Goal: Task Accomplishment & Management: Manage account settings

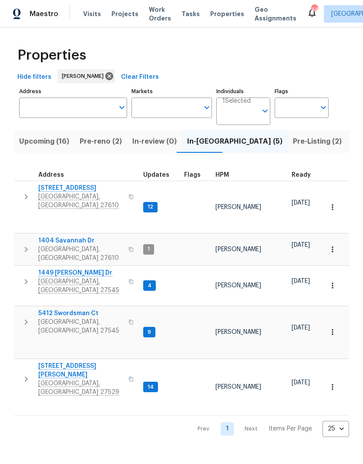
click at [95, 150] on button "Pre-reno (2)" at bounding box center [100, 141] width 53 height 23
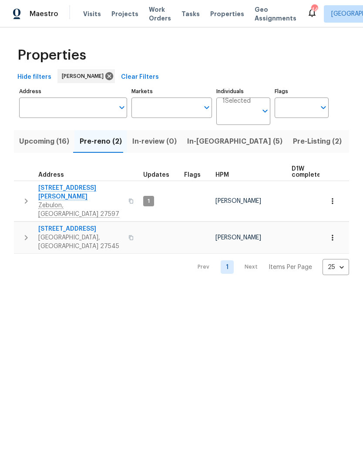
click at [68, 225] on span "[STREET_ADDRESS]" at bounding box center [80, 229] width 85 height 9
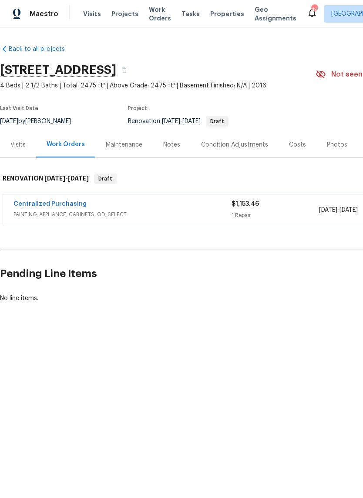
click at [21, 145] on div "Visits" at bounding box center [17, 145] width 15 height 9
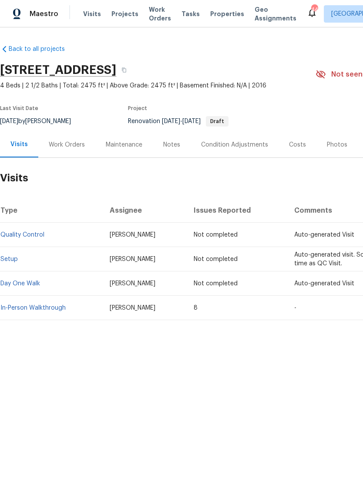
click at [173, 152] on div "Notes" at bounding box center [172, 145] width 38 height 26
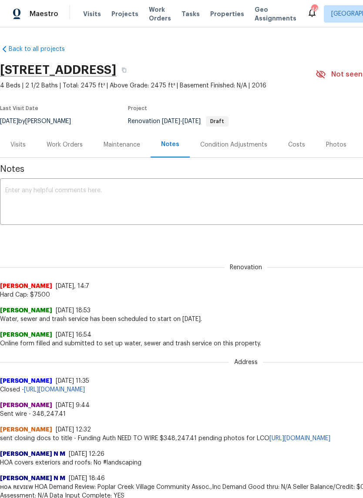
click at [81, 143] on div "Work Orders" at bounding box center [65, 145] width 36 height 9
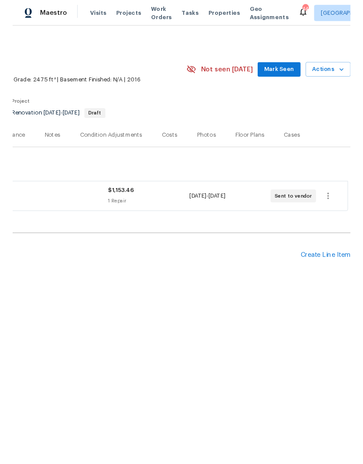
scroll to position [0, 129]
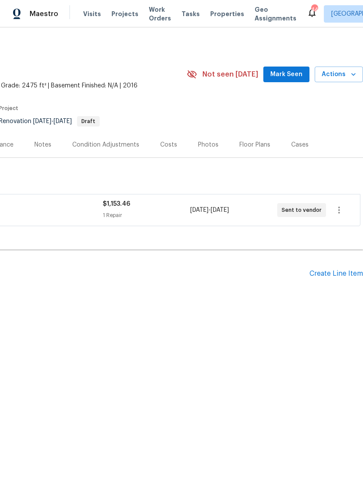
click at [353, 278] on div "Create Line Item" at bounding box center [336, 274] width 54 height 8
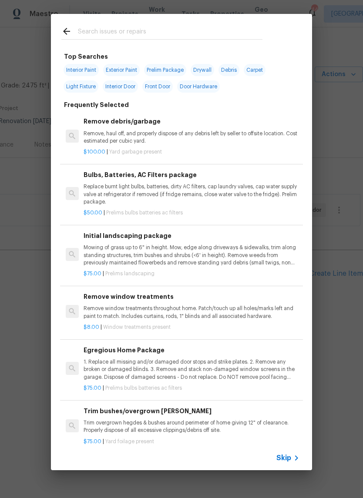
click at [198, 32] on input "text" at bounding box center [170, 32] width 185 height 13
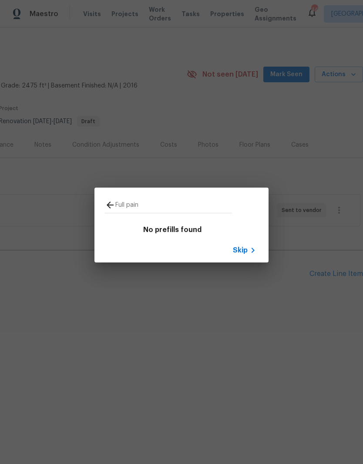
type input "Full paint"
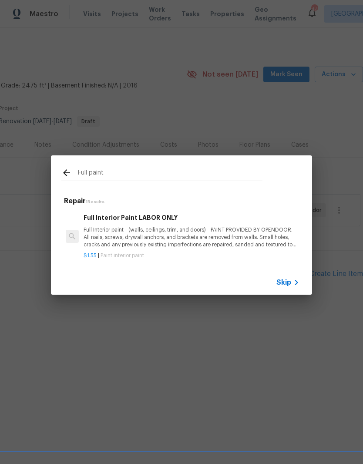
click at [229, 241] on p "Full Interior paint - (walls, ceilings, trim, and doors) - PAINT PROVIDED BY OP…" at bounding box center [192, 237] width 216 height 22
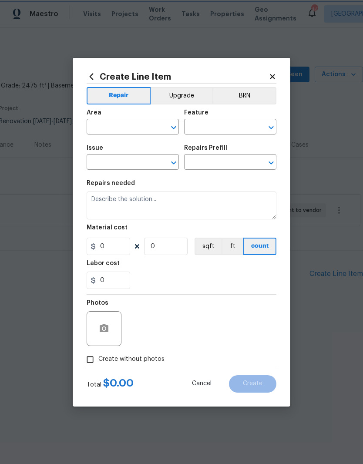
type input "Overall Paint"
type input "Interior Paint"
type input "Full Interior Paint LABOR ONLY $1.55"
type textarea "Full Interior paint - (walls, ceilings, trim, and doors) - PAINT PROVIDED BY OP…"
type input "1.55"
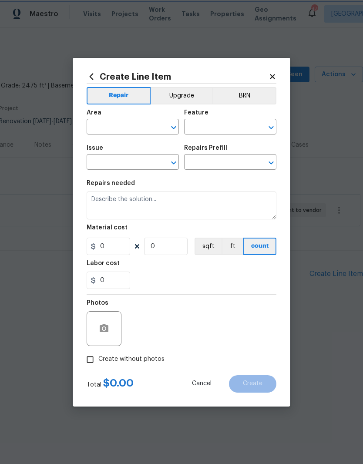
type input "1"
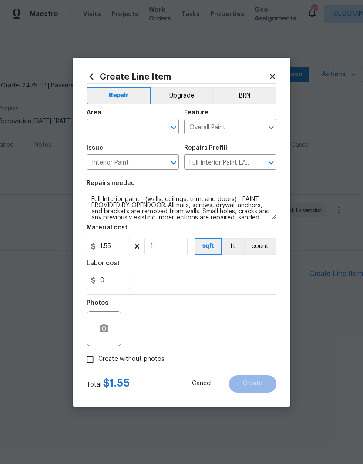
click at [140, 128] on input "text" at bounding box center [121, 127] width 68 height 13
click at [155, 168] on li "Interior Overall" at bounding box center [133, 161] width 92 height 14
type input "Interior Overall"
click at [172, 255] on input "1" at bounding box center [166, 246] width 44 height 17
type input "2475"
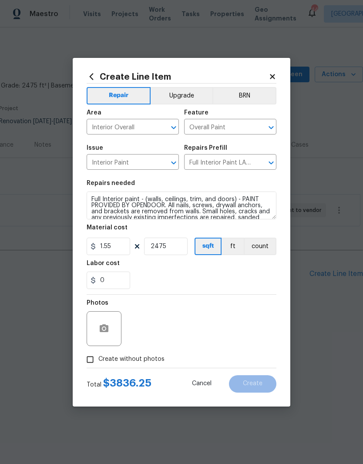
click at [197, 282] on div "0" at bounding box center [182, 280] width 190 height 17
click at [158, 357] on span "Create without photos" at bounding box center [131, 359] width 66 height 9
click at [98, 357] on input "Create without photos" at bounding box center [90, 359] width 17 height 17
checkbox input "true"
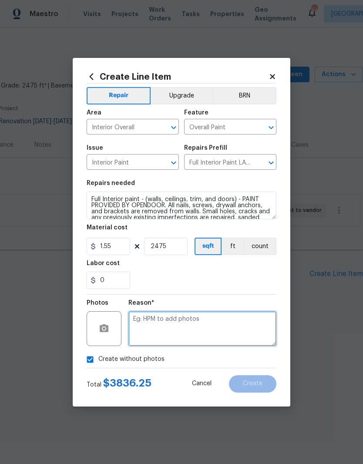
click at [234, 333] on textarea at bounding box center [202, 328] width 148 height 35
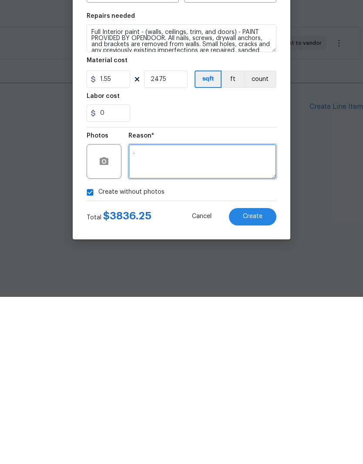
type textarea "."
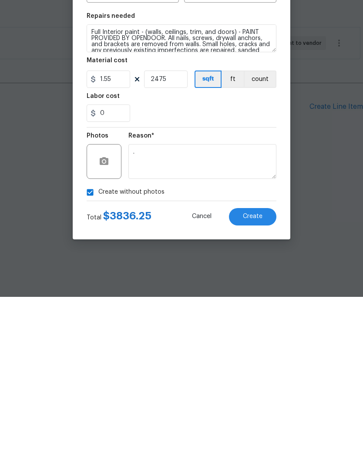
click at [265, 375] on button "Create" at bounding box center [252, 383] width 47 height 17
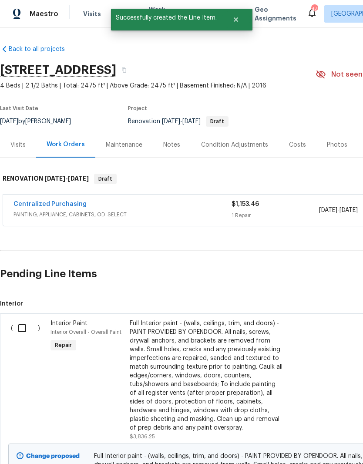
scroll to position [0, 0]
click at [25, 332] on input "checkbox" at bounding box center [25, 328] width 25 height 18
checkbox input "true"
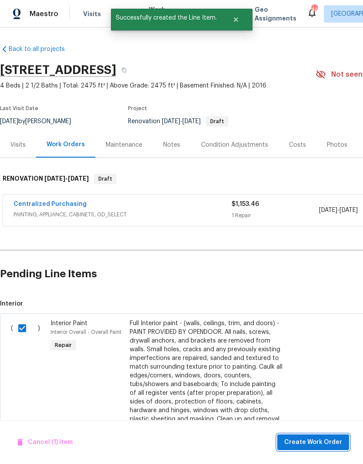
click at [316, 445] on span "Create Work Order" at bounding box center [313, 442] width 58 height 11
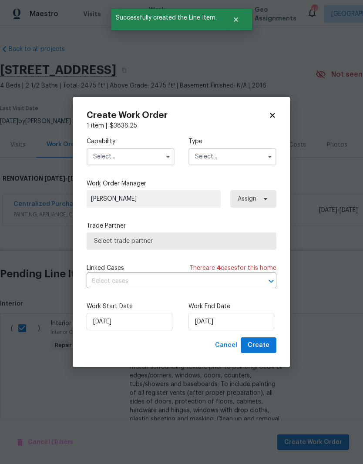
click at [152, 155] on input "text" at bounding box center [131, 156] width 88 height 17
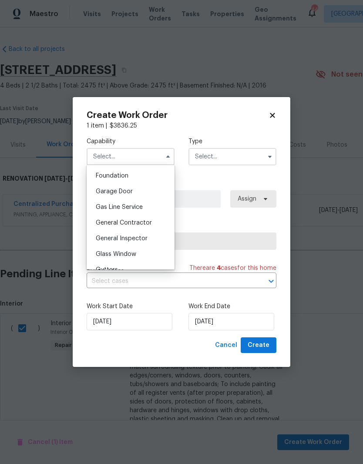
scroll to position [370, 0]
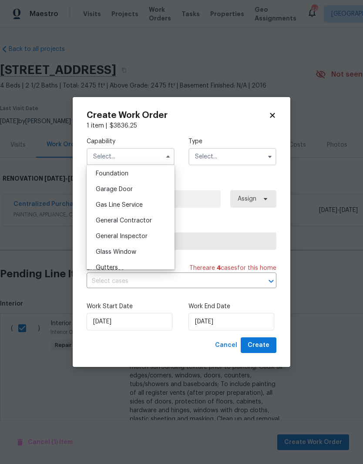
click at [151, 223] on div "General Contractor" at bounding box center [131, 221] width 84 height 16
type input "General Contractor"
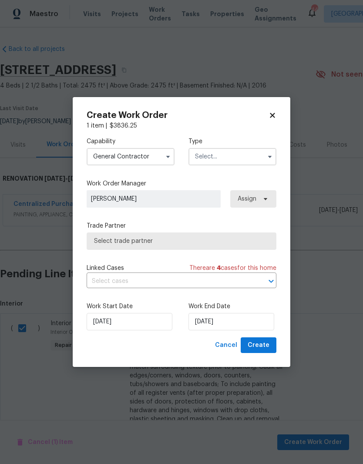
click at [254, 157] on input "text" at bounding box center [232, 156] width 88 height 17
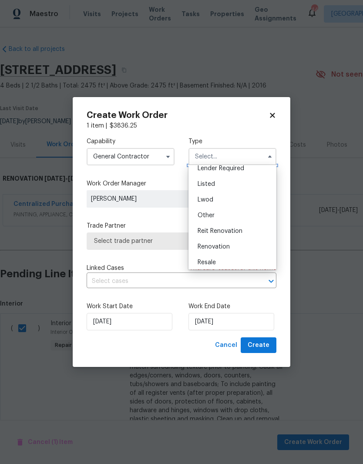
scroll to position [79, 0]
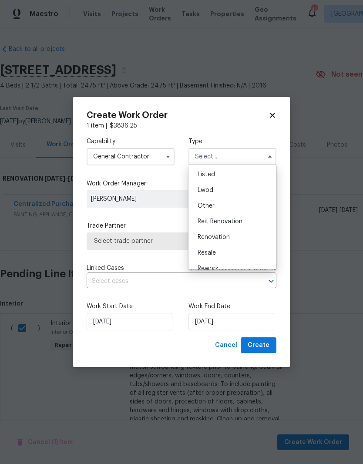
click at [257, 240] on div "Renovation" at bounding box center [233, 237] width 84 height 16
type input "Renovation"
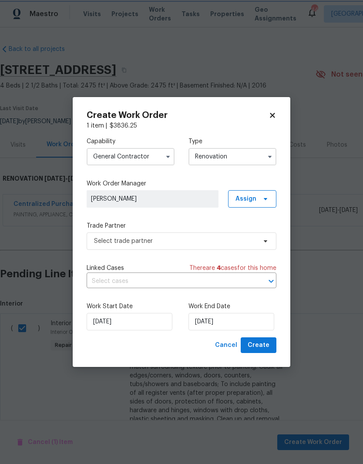
scroll to position [0, 0]
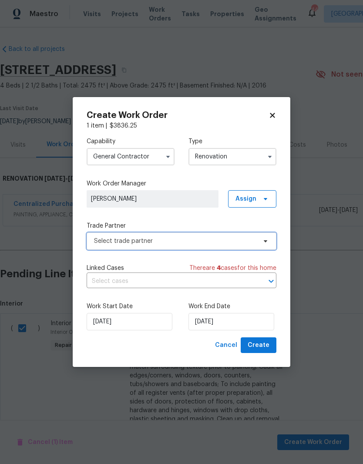
click at [260, 241] on span at bounding box center [264, 241] width 10 height 7
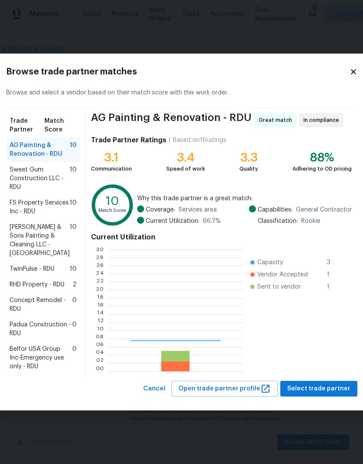
scroll to position [122, 135]
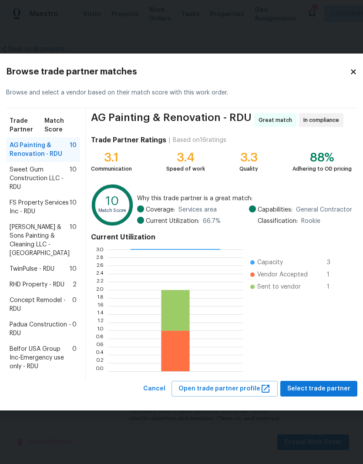
click at [23, 267] on span "TwinPulse - RDU" at bounding box center [32, 269] width 45 height 9
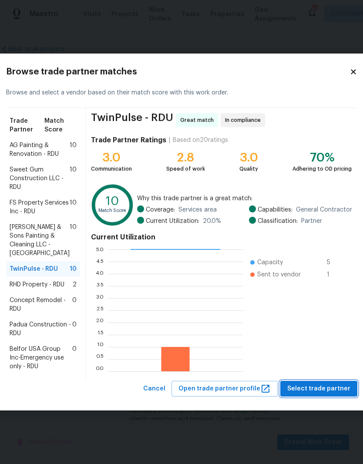
click at [309, 394] on span "Select trade partner" at bounding box center [318, 388] width 63 height 11
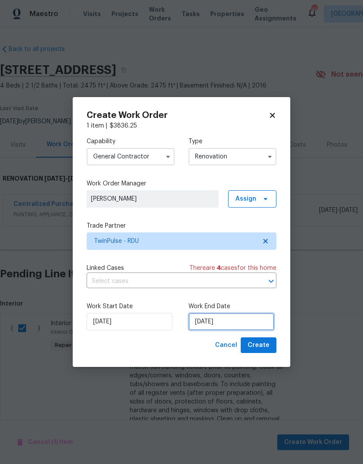
click at [244, 320] on input "10/14/2025" at bounding box center [231, 321] width 86 height 17
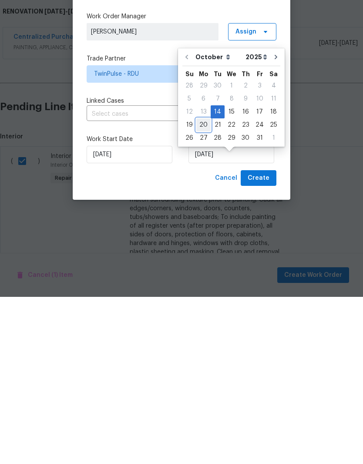
click at [205, 286] on div "20" at bounding box center [203, 292] width 14 height 12
type input "10/20/2025"
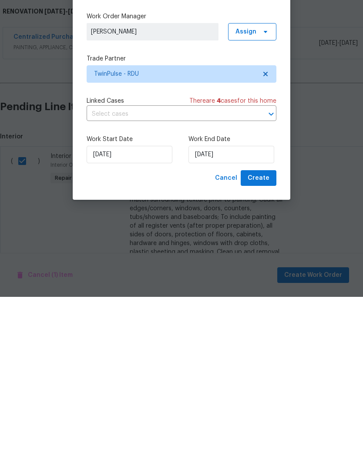
scroll to position [36, 0]
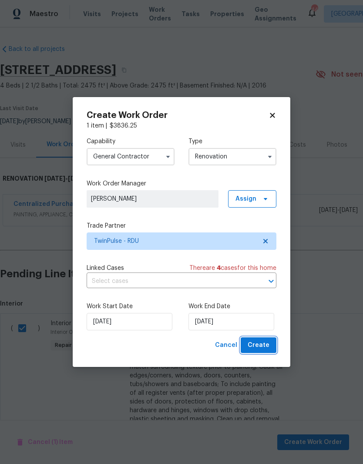
click at [276, 347] on button "Create" at bounding box center [259, 345] width 36 height 16
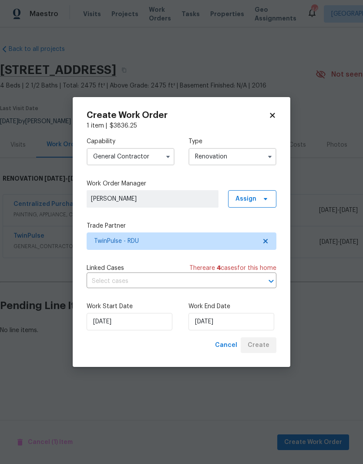
scroll to position [0, 0]
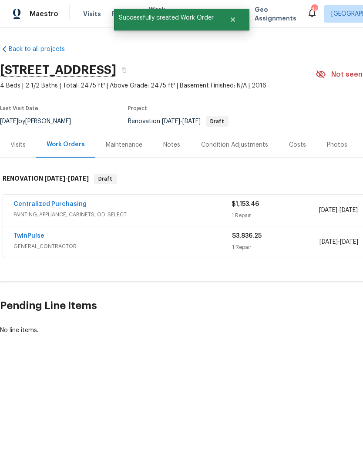
click at [22, 238] on link "TwinPulse" at bounding box center [28, 236] width 31 height 6
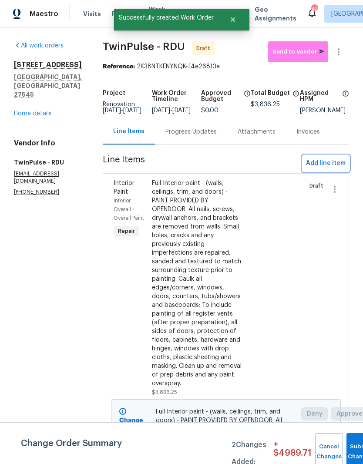
click at [338, 169] on span "Add line item" at bounding box center [326, 163] width 40 height 11
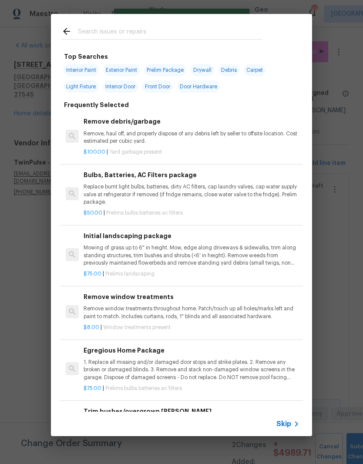
click at [215, 35] on input "text" at bounding box center [170, 32] width 185 height 13
type input "Primer"
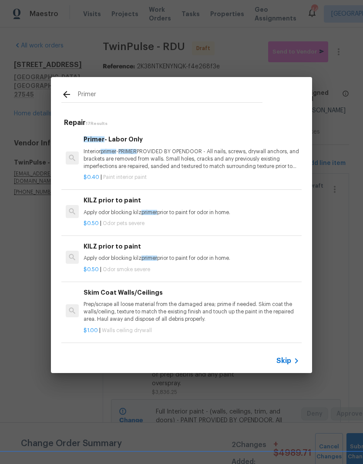
click at [259, 160] on p "Interior primer - PRIMER PROVIDED BY OPENDOOR - All nails, screws, drywall anch…" at bounding box center [192, 159] width 216 height 22
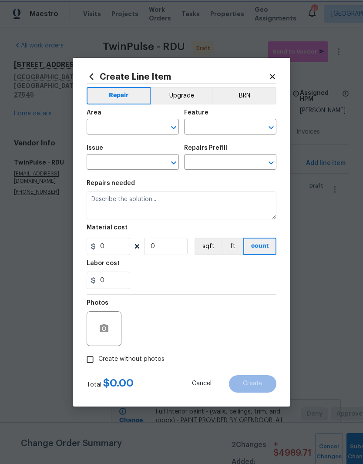
type input "Overall Paint"
type input "Interior Paint"
type input "Primer - Labor Only $0.40"
type textarea "Interior primer - PRIMER PROVIDED BY OPENDOOR - All nails, screws, drywall anch…"
type input "0.4"
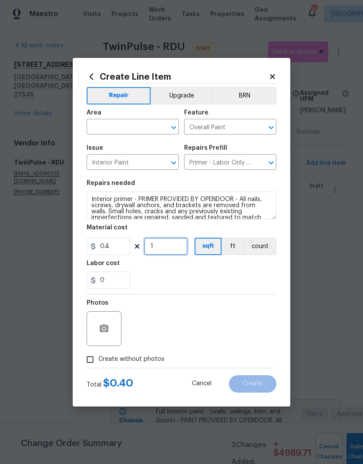
click at [182, 252] on input "1" at bounding box center [166, 246] width 44 height 17
type input "2475"
click at [140, 130] on input "text" at bounding box center [121, 127] width 68 height 13
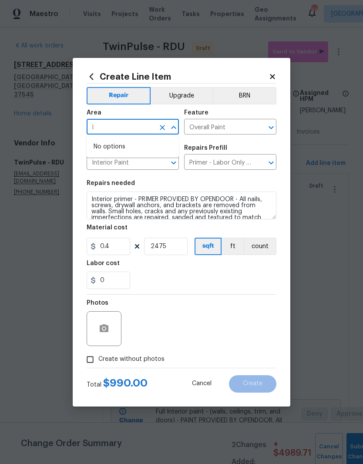
type input "I"
click at [146, 162] on li "Interior Overall" at bounding box center [133, 161] width 92 height 14
type input "Interior Overall"
click at [185, 276] on div "0" at bounding box center [182, 280] width 190 height 17
click at [113, 332] on button "button" at bounding box center [104, 328] width 21 height 21
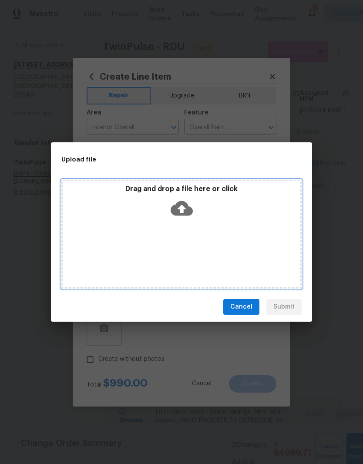
click at [201, 222] on div "Drag and drop a file here or click" at bounding box center [182, 203] width 238 height 37
click at [188, 209] on icon at bounding box center [182, 208] width 22 height 15
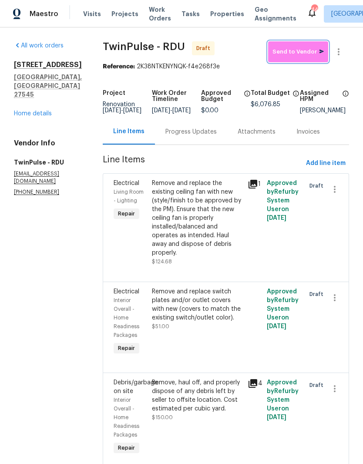
click at [320, 53] on icon "button" at bounding box center [321, 50] width 4 height 3
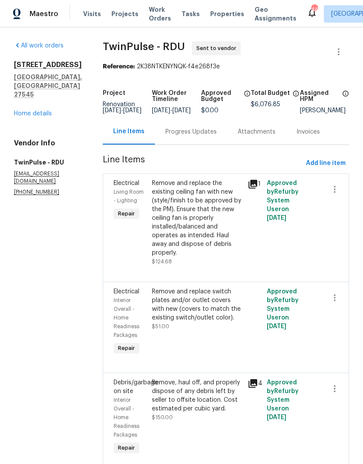
click at [17, 111] on link "Home details" at bounding box center [33, 114] width 38 height 6
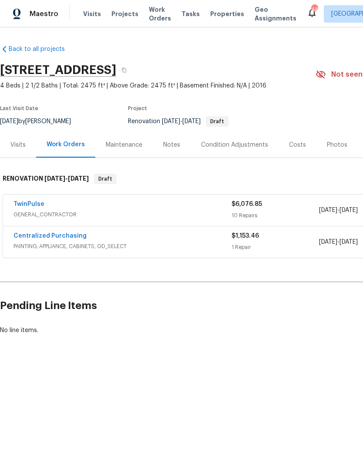
click at [245, 394] on html "Maestro Visits Projects Work Orders Tasks Properties Geo Assignments 44 Raleigh…" at bounding box center [181, 197] width 363 height 394
click at [179, 148] on div "Notes" at bounding box center [172, 145] width 38 height 26
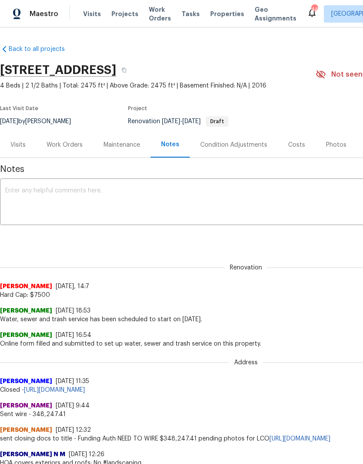
click at [140, 193] on textarea at bounding box center [245, 203] width 481 height 30
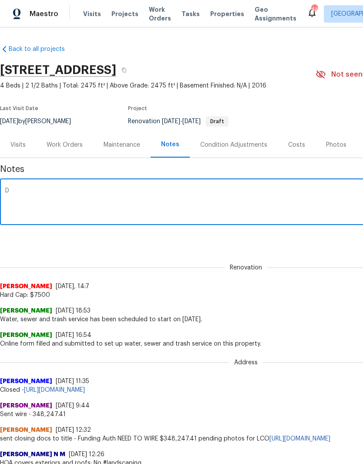
type textarea "D"
type textarea "d"
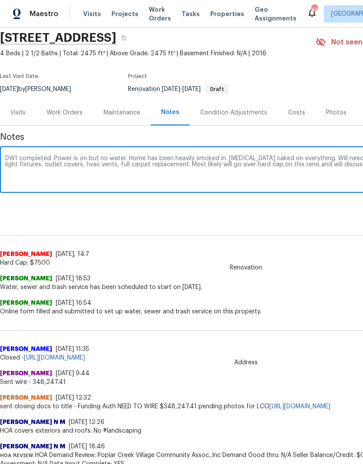
scroll to position [32, 129]
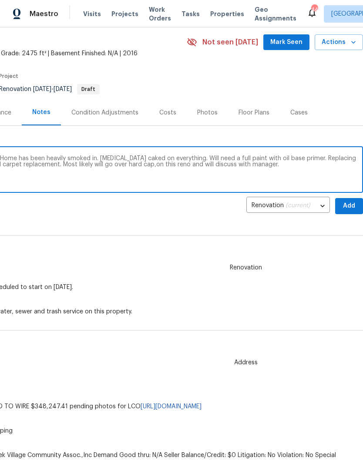
click at [143, 169] on textarea "DW1 completed. Power is on but no water. Home has been heavily smoked in. Nicot…" at bounding box center [116, 170] width 481 height 30
click at [135, 164] on textarea "DW1 completed. Power is on but no water. Home has been heavily smoked in. Nicot…" at bounding box center [116, 170] width 481 height 30
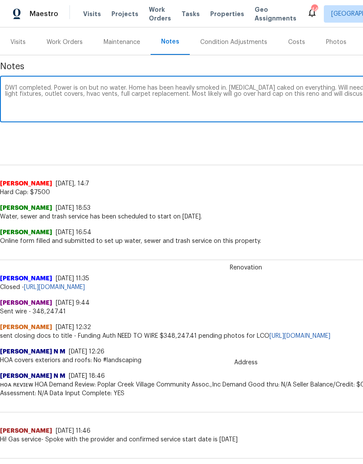
scroll to position [103, 0]
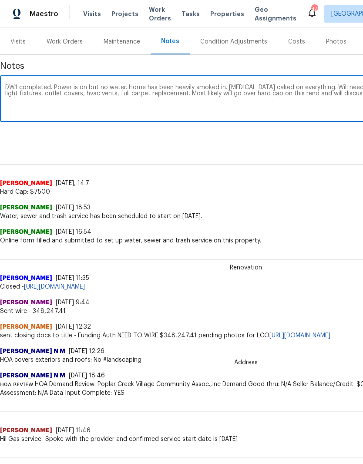
click at [123, 88] on textarea "DW1 completed. Power is on but no water. Home has been heavily smoked in. Nicot…" at bounding box center [245, 99] width 481 height 30
click at [229, 105] on textarea "DW1 completed. Power is on but no water. All appliances working. Could not chec…" at bounding box center [245, 99] width 481 height 30
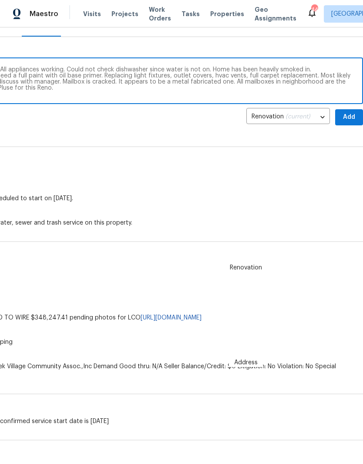
scroll to position [121, 129]
type textarea "DW1 completed. Power is on but no water. All appliances working. Could not chec…"
click at [352, 117] on span "Add" at bounding box center [349, 116] width 14 height 11
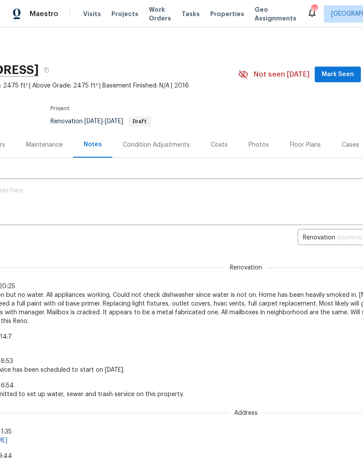
scroll to position [0, 77]
click at [348, 75] on span "Mark Seen" at bounding box center [338, 74] width 32 height 11
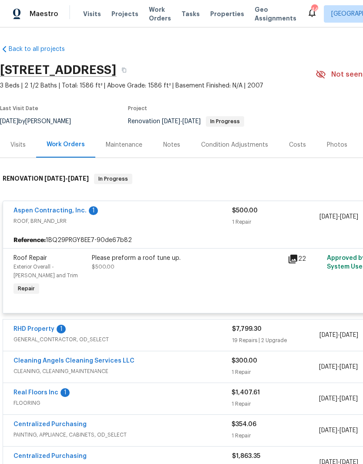
click at [29, 210] on link "Aspen Contracting, Inc." at bounding box center [49, 211] width 73 height 6
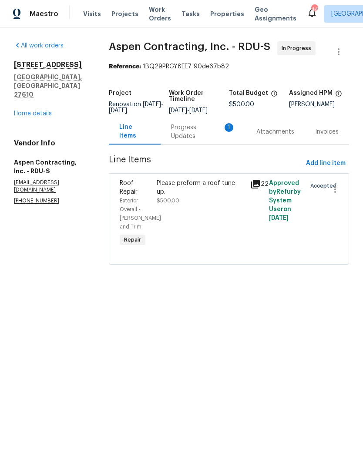
click at [222, 141] on div "Progress Updates 1" at bounding box center [203, 131] width 64 height 17
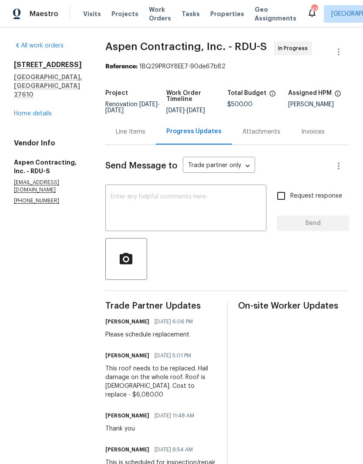
click at [136, 135] on div "Line Items" at bounding box center [131, 132] width 30 height 9
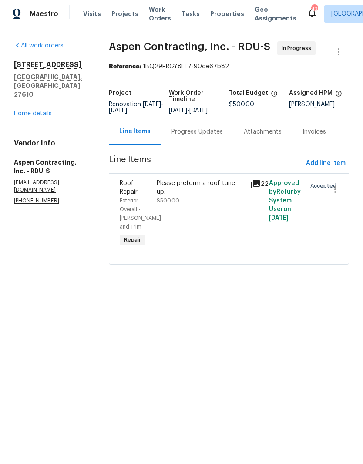
click at [229, 228] on div "Please preform a roof tune up. $500.00" at bounding box center [200, 213] width 93 height 75
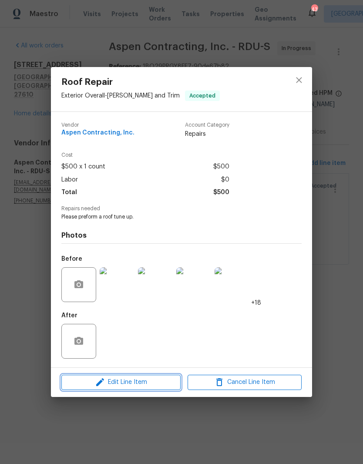
click at [150, 386] on span "Edit Line Item" at bounding box center [121, 382] width 114 height 11
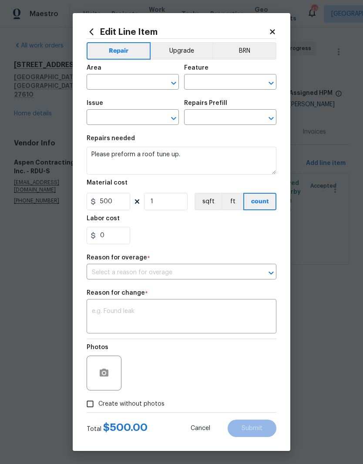
type input "Exterior Overall"
type input "Eaves and Trim"
type input "Roof Repair"
type input "Add a Task $1.00"
type input "I can't find the right prefill"
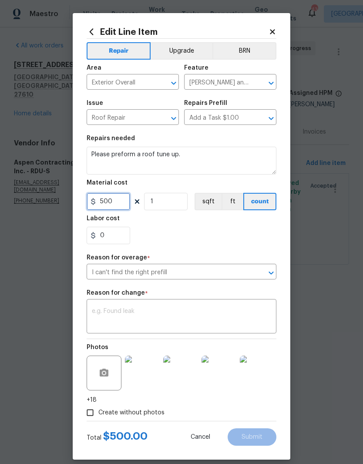
click at [118, 208] on input "500" at bounding box center [109, 201] width 44 height 17
type input "6081"
click at [228, 238] on div "0" at bounding box center [182, 235] width 190 height 17
click at [223, 159] on textarea "Please preform a roof tune up." at bounding box center [182, 161] width 190 height 28
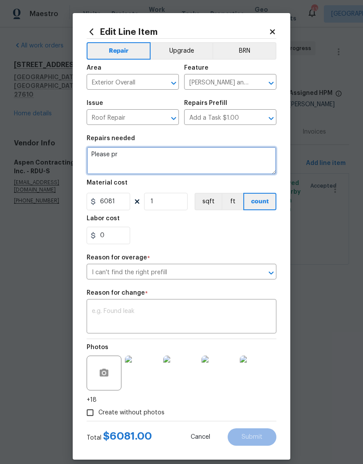
type textarea "Please"
type textarea "Replace whole roof"
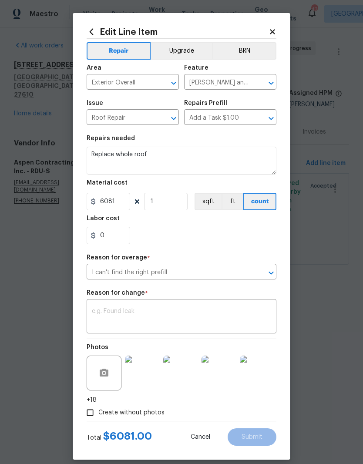
click at [239, 237] on div "0" at bounding box center [182, 235] width 190 height 17
click at [200, 439] on span "Cancel" at bounding box center [201, 437] width 20 height 7
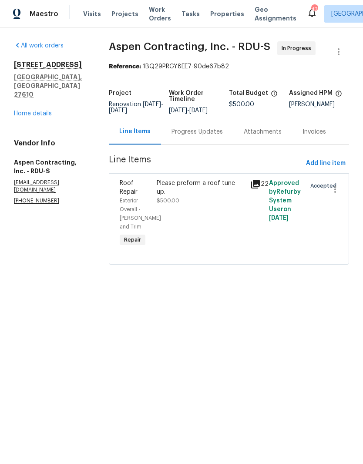
click at [236, 232] on div "Please preform a roof tune up. $500.00" at bounding box center [200, 213] width 93 height 75
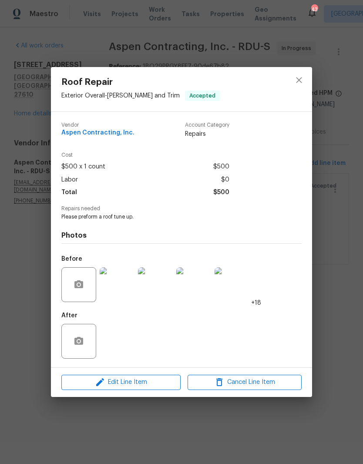
click at [188, 302] on img at bounding box center [193, 284] width 35 height 35
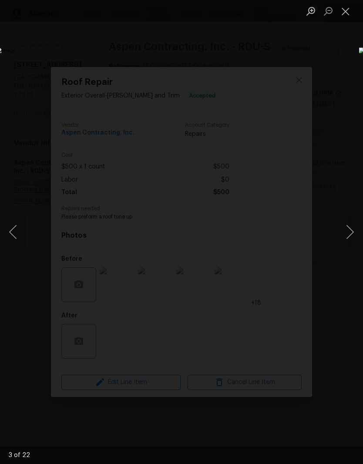
click at [348, 16] on button "Close lightbox" at bounding box center [345, 10] width 17 height 15
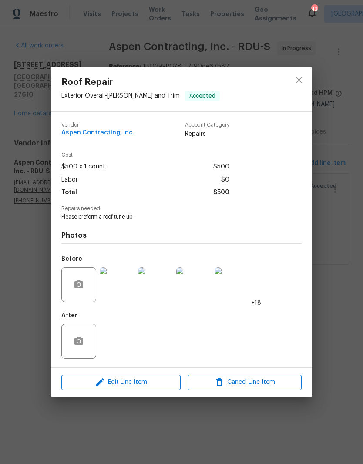
click at [125, 289] on img at bounding box center [117, 284] width 35 height 35
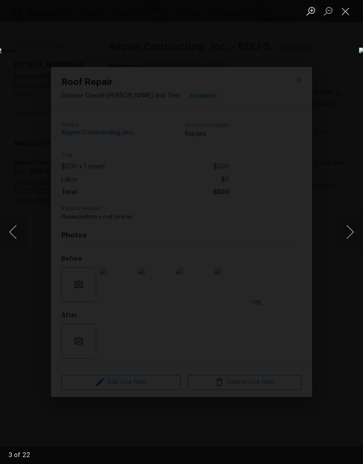
click at [350, 224] on button "Next image" at bounding box center [350, 232] width 26 height 35
click at [350, 238] on button "Next image" at bounding box center [350, 232] width 26 height 35
click at [350, 237] on button "Next image" at bounding box center [350, 232] width 26 height 35
click at [350, 235] on button "Next image" at bounding box center [350, 232] width 26 height 35
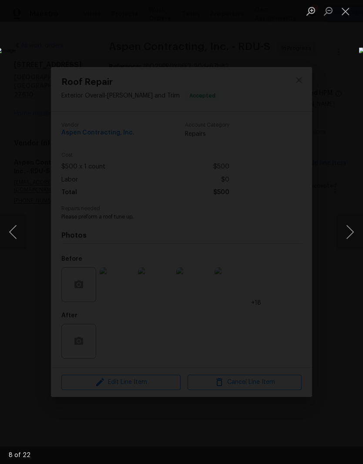
click at [354, 235] on button "Next image" at bounding box center [350, 232] width 26 height 35
click at [344, 235] on button "Next image" at bounding box center [350, 232] width 26 height 35
click at [351, 242] on button "Next image" at bounding box center [350, 232] width 26 height 35
click at [353, 242] on button "Next image" at bounding box center [350, 232] width 26 height 35
click at [351, 242] on button "Next image" at bounding box center [350, 232] width 26 height 35
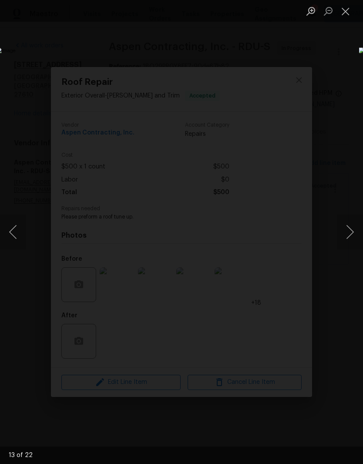
click at [349, 246] on button "Next image" at bounding box center [350, 232] width 26 height 35
click at [350, 246] on button "Next image" at bounding box center [350, 232] width 26 height 35
click at [352, 244] on button "Next image" at bounding box center [350, 232] width 26 height 35
click at [351, 244] on button "Next image" at bounding box center [350, 232] width 26 height 35
click at [352, 247] on button "Next image" at bounding box center [350, 232] width 26 height 35
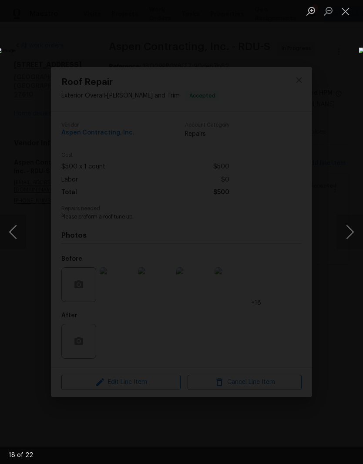
click at [353, 246] on button "Next image" at bounding box center [350, 232] width 26 height 35
click at [285, 249] on img "Lightbox" at bounding box center [140, 231] width 289 height 369
click at [348, 241] on button "Next image" at bounding box center [350, 232] width 26 height 35
click at [350, 238] on button "Next image" at bounding box center [350, 232] width 26 height 35
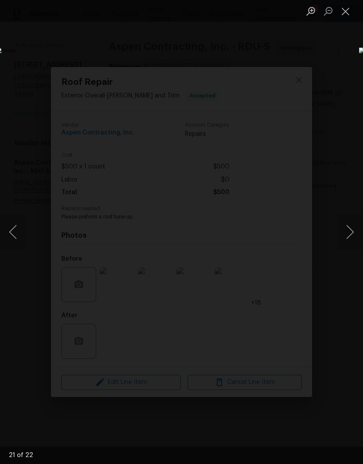
click at [351, 244] on button "Next image" at bounding box center [350, 232] width 26 height 35
click at [350, 240] on button "Next image" at bounding box center [350, 232] width 26 height 35
click at [18, 231] on button "Previous image" at bounding box center [13, 232] width 26 height 35
click at [353, 243] on button "Next image" at bounding box center [350, 232] width 26 height 35
click at [353, 244] on button "Next image" at bounding box center [350, 232] width 26 height 35
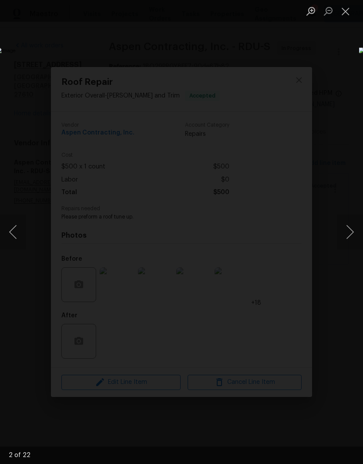
click at [352, 241] on button "Next image" at bounding box center [350, 232] width 26 height 35
click at [349, 18] on button "Close lightbox" at bounding box center [345, 10] width 17 height 15
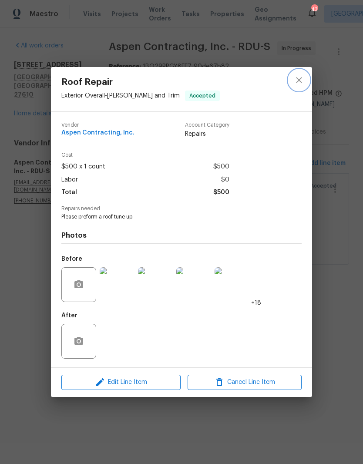
click at [303, 83] on icon "close" at bounding box center [299, 80] width 10 height 10
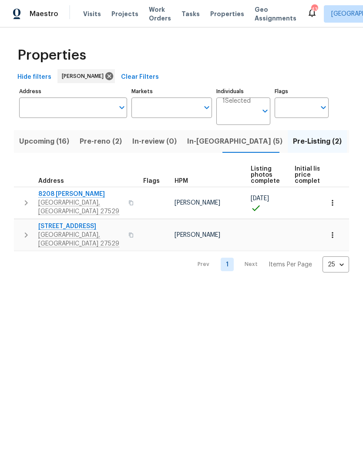
click at [65, 231] on span "[GEOGRAPHIC_DATA], [GEOGRAPHIC_DATA] 27529" at bounding box center [80, 239] width 85 height 17
click at [57, 198] on span "8208 [PERSON_NAME]" at bounding box center [80, 194] width 85 height 9
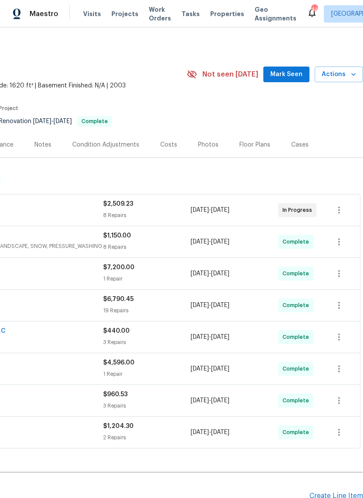
scroll to position [0, 129]
click at [300, 77] on span "Mark Seen" at bounding box center [286, 74] width 32 height 11
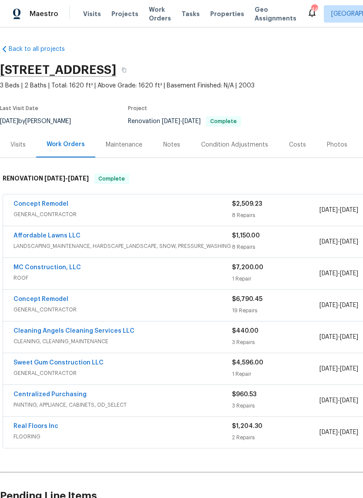
scroll to position [0, 0]
click at [26, 205] on link "Concept Remodel" at bounding box center [40, 204] width 55 height 6
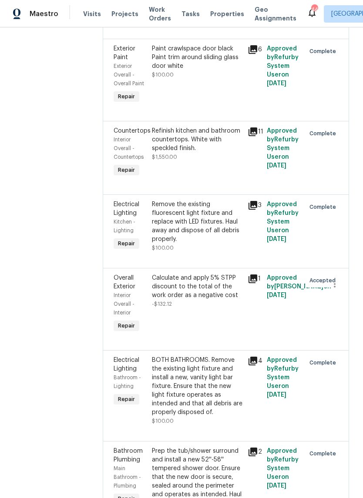
click at [226, 353] on div "BOTH BATHROOMS. Remove the existing light fixture and install a new, vanity lig…" at bounding box center [197, 390] width 96 height 75
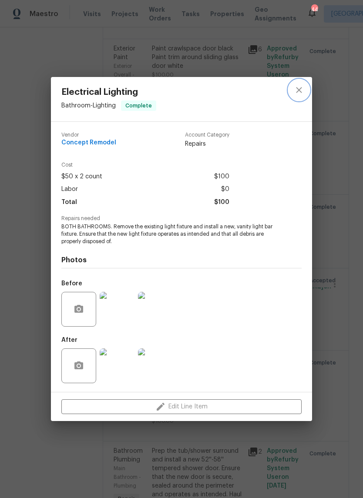
click at [303, 91] on icon "close" at bounding box center [299, 90] width 10 height 10
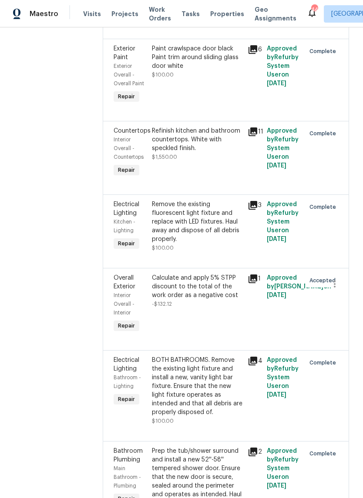
click at [24, 316] on section "All work orders [STREET_ADDRESS] Home details Vendor Info Concept Remodel - RDU…" at bounding box center [48, 134] width 68 height 836
click at [221, 289] on div "Calculate and apply 5% STPP discount to the total of the work order as a negati…" at bounding box center [197, 304] width 96 height 66
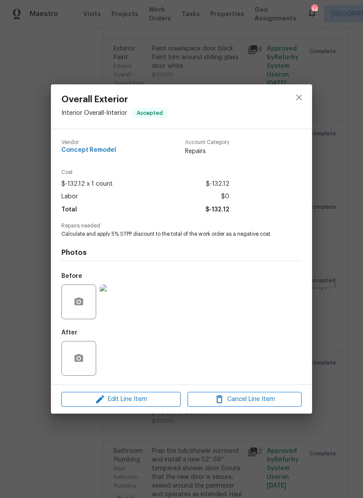
click at [27, 319] on div "Overall Exterior Interior Overall - Interior Accepted Vendor Concept Remodel Ac…" at bounding box center [181, 249] width 363 height 498
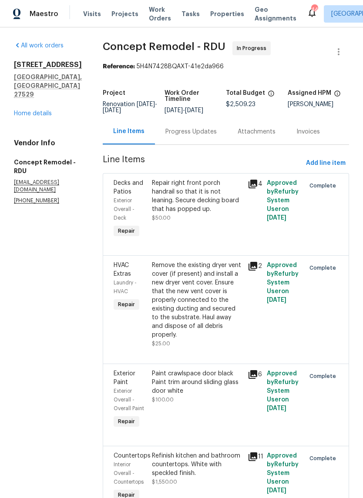
click at [20, 117] on link "Home details" at bounding box center [33, 114] width 38 height 6
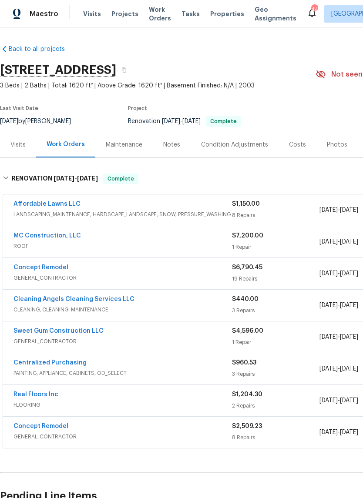
click at [296, 148] on div "Costs" at bounding box center [297, 145] width 17 height 9
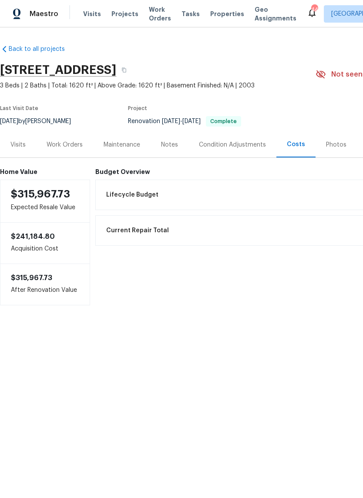
click at [183, 145] on div "Notes" at bounding box center [170, 145] width 38 height 26
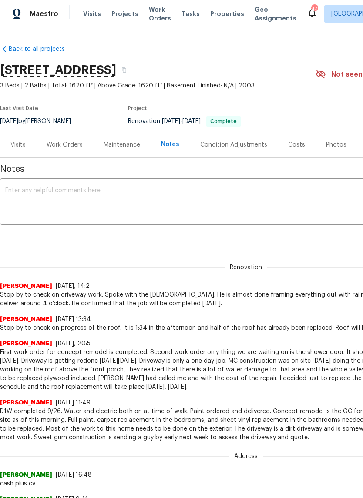
click at [273, 198] on textarea at bounding box center [245, 203] width 481 height 30
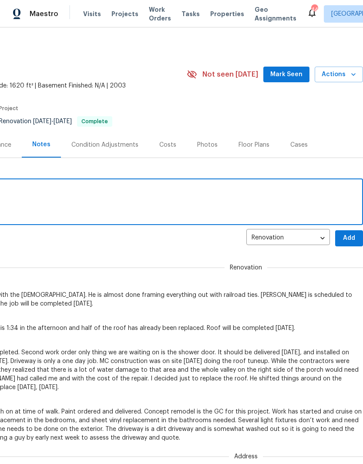
scroll to position [0, 129]
type textarea "Reno is completed."
click at [350, 238] on span "Add" at bounding box center [349, 238] width 14 height 11
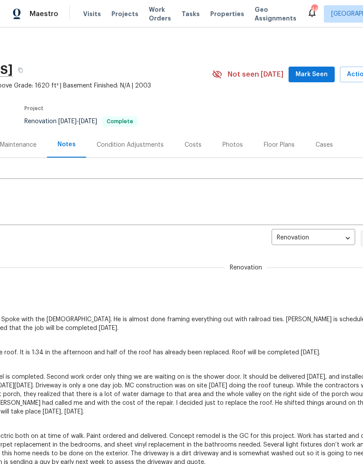
scroll to position [0, 104]
click at [318, 72] on span "Mark Seen" at bounding box center [312, 74] width 32 height 11
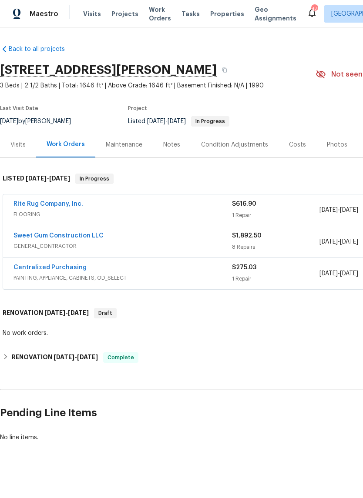
click at [28, 237] on link "Sweet Gum Construction LLC" at bounding box center [58, 236] width 90 height 6
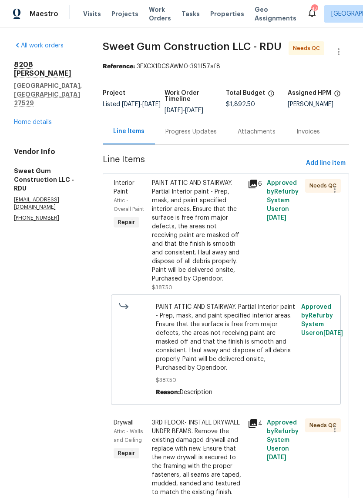
click at [217, 136] on div "Progress Updates" at bounding box center [190, 132] width 51 height 9
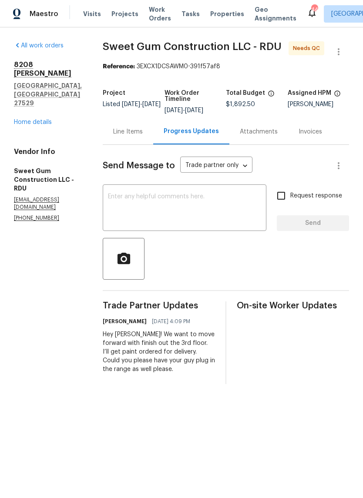
click at [143, 136] on div "Line Items" at bounding box center [128, 132] width 30 height 9
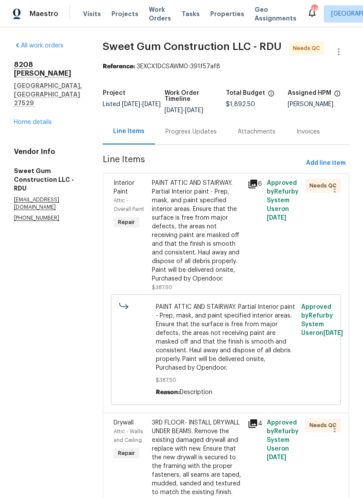
click at [242, 273] on div "PAINT ATTIC AND STAIRWAY. Partial Interior paint - Prep, mask, and paint specif…" at bounding box center [197, 231] width 91 height 104
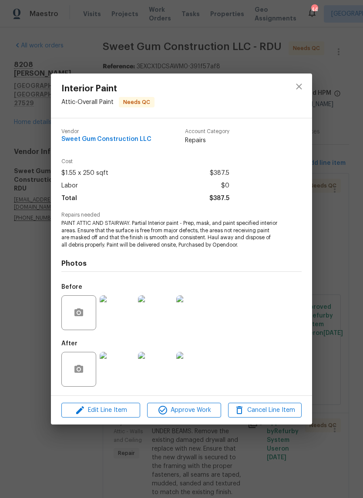
click at [121, 375] on img at bounding box center [117, 369] width 35 height 35
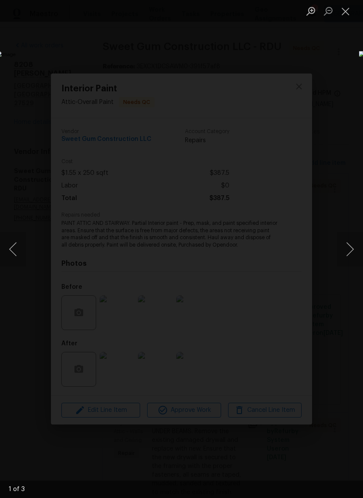
click at [351, 250] on button "Next image" at bounding box center [350, 249] width 26 height 35
click at [348, 254] on button "Next image" at bounding box center [350, 249] width 26 height 35
click at [27, 226] on div "Lightbox" at bounding box center [181, 249] width 363 height 498
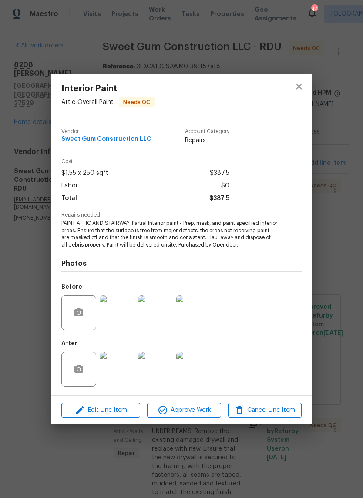
click at [22, 243] on div "Interior Paint Attic - Overall Paint Needs QC Vendor Sweet Gum Construction LLC…" at bounding box center [181, 249] width 363 height 498
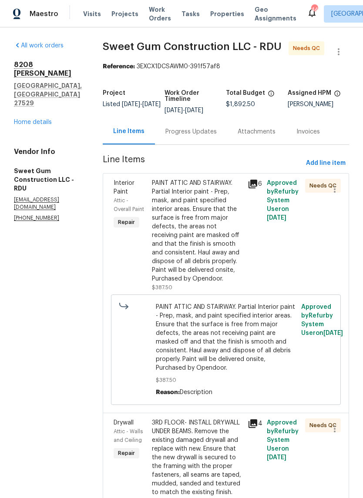
click at [238, 257] on div "PAINT ATTIC AND STAIRWAY. Partial Interior paint - Prep, mask, and paint specif…" at bounding box center [197, 231] width 91 height 104
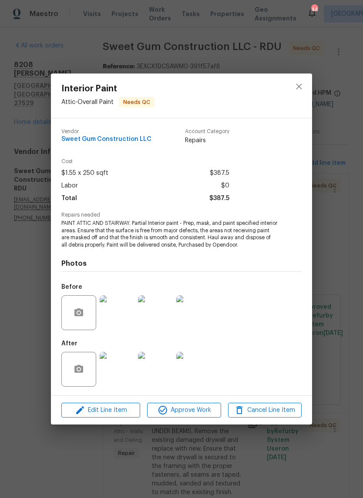
click at [107, 319] on img at bounding box center [117, 313] width 35 height 35
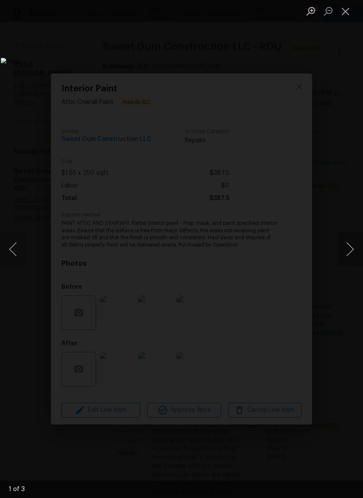
click at [344, 9] on button "Close lightbox" at bounding box center [345, 10] width 17 height 15
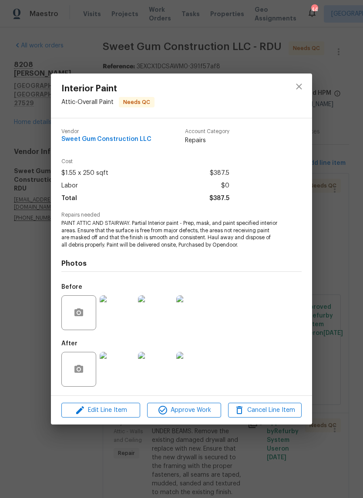
click at [125, 376] on img at bounding box center [117, 369] width 35 height 35
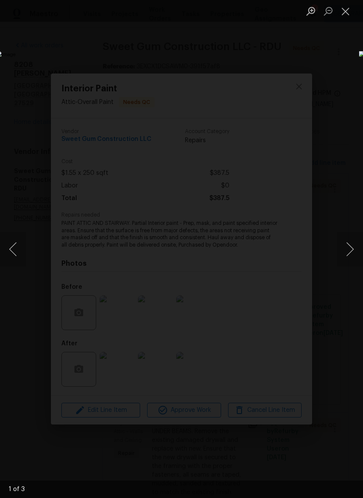
click at [352, 253] on button "Next image" at bounding box center [350, 249] width 26 height 35
click at [351, 253] on button "Next image" at bounding box center [350, 249] width 26 height 35
click at [353, 259] on button "Next image" at bounding box center [350, 249] width 26 height 35
click at [351, 259] on button "Next image" at bounding box center [350, 249] width 26 height 35
click at [349, 18] on button "Close lightbox" at bounding box center [345, 10] width 17 height 15
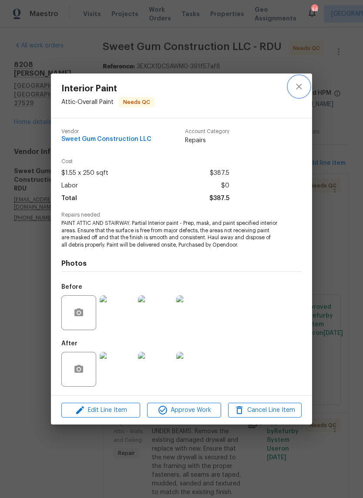
click at [301, 82] on icon "close" at bounding box center [299, 86] width 10 height 10
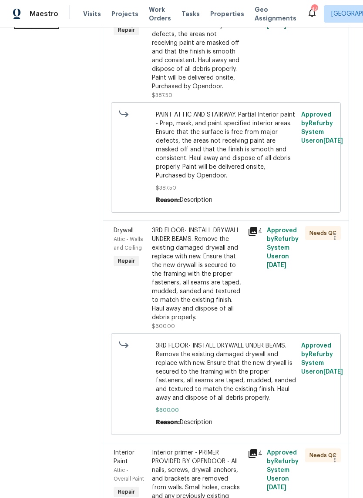
scroll to position [193, 0]
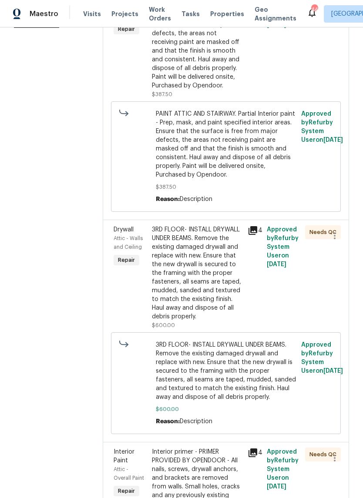
click at [232, 319] on div "3RD FLOOR- INSTALL DRYWALL UNDER BEAMS. Remove the existing damaged drywall and…" at bounding box center [197, 273] width 91 height 96
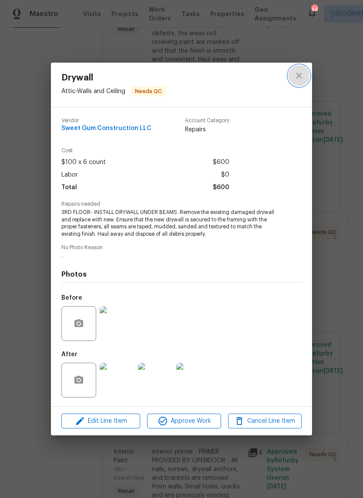
click at [301, 78] on icon "close" at bounding box center [299, 76] width 10 height 10
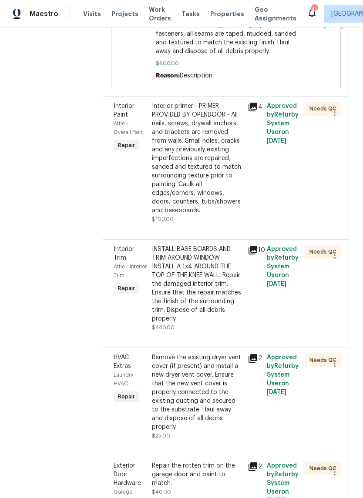
scroll to position [544, 0]
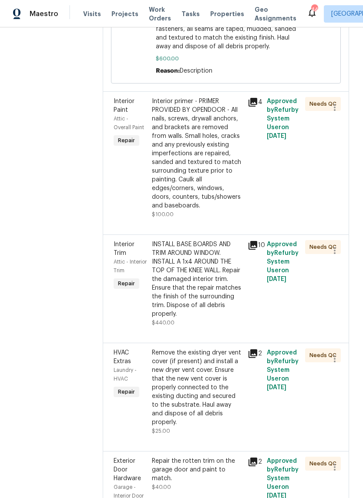
click at [222, 210] on div "Interior primer - PRIMER PROVIDED BY OPENDOOR - All nails, screws, drywall anch…" at bounding box center [197, 153] width 91 height 113
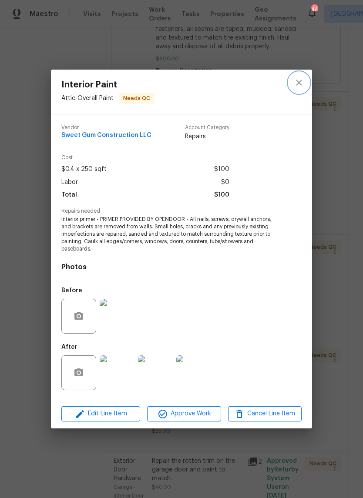
click at [302, 84] on icon "close" at bounding box center [299, 82] width 10 height 10
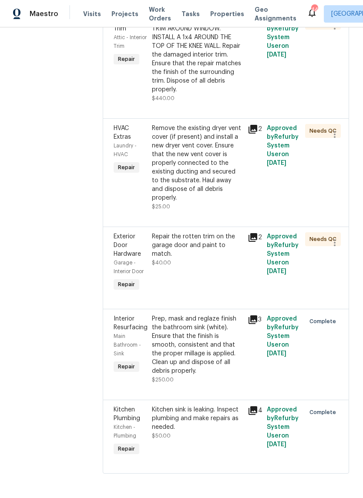
scroll to position [840, 0]
click at [235, 211] on div "Remove the existing dryer vent cover (if present) and install a new dryer vent …" at bounding box center [197, 167] width 91 height 87
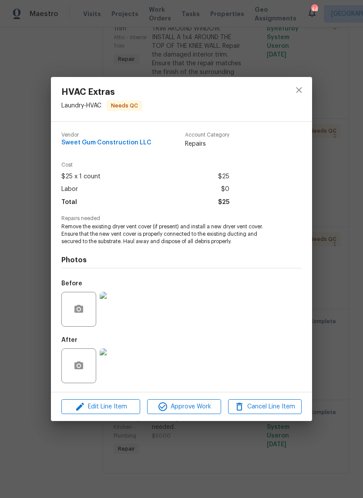
click at [123, 374] on img at bounding box center [117, 366] width 35 height 35
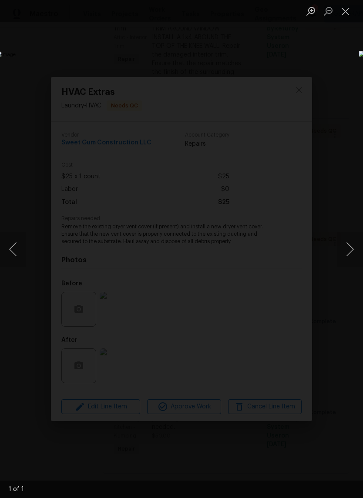
click at [348, 13] on button "Close lightbox" at bounding box center [345, 10] width 17 height 15
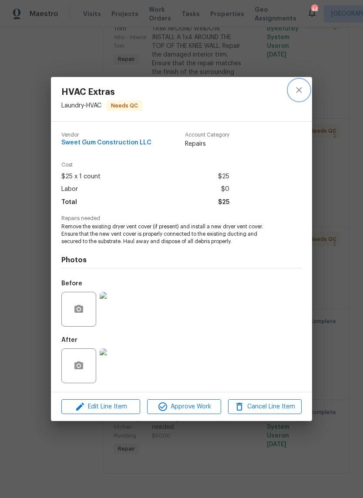
click at [298, 88] on icon "close" at bounding box center [299, 90] width 10 height 10
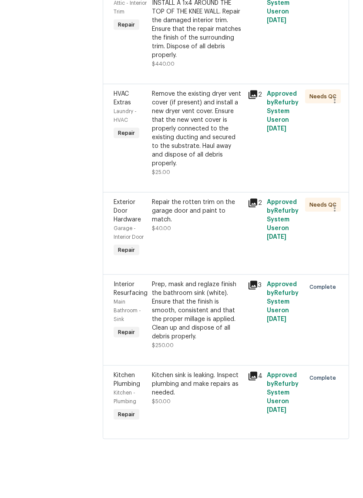
scroll to position [10, 0]
click at [228, 337] on div "Prep, mask and reglaze finish the bathroom sink (white). Ensure that the finish…" at bounding box center [197, 345] width 91 height 61
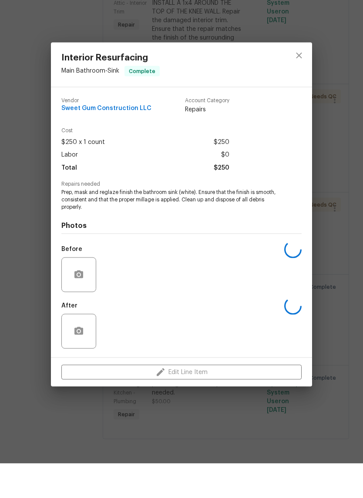
scroll to position [10, 0]
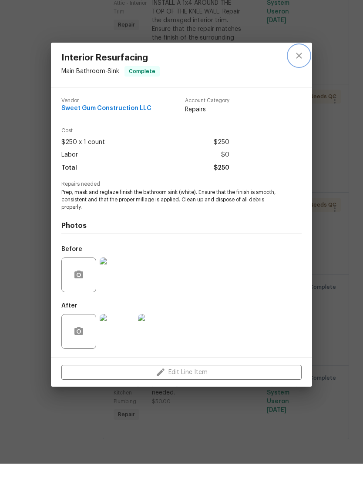
click at [302, 85] on icon "close" at bounding box center [299, 90] width 10 height 10
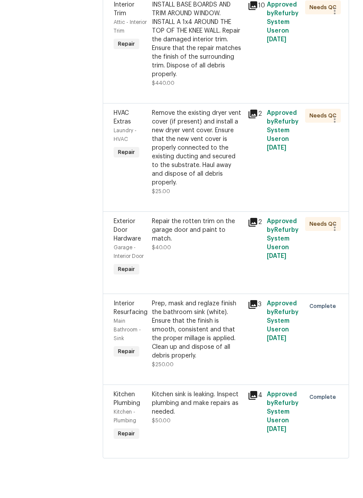
scroll to position [743, 0]
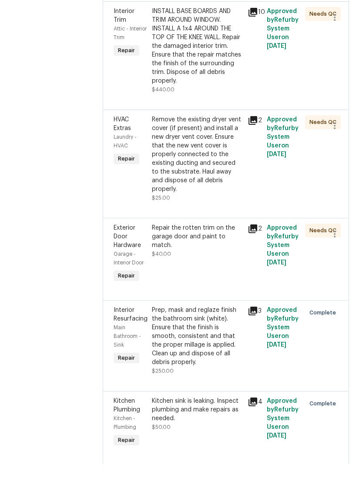
click at [234, 322] on div "Repair the rotten trim on the garage door and paint to match. $40.00" at bounding box center [197, 288] width 96 height 66
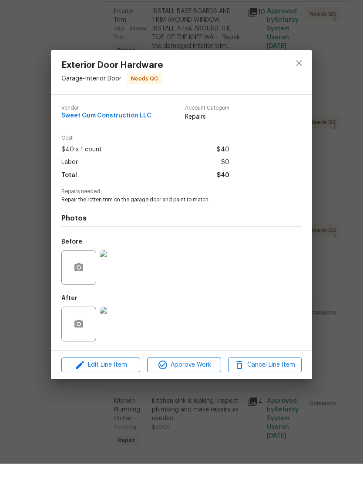
click at [111, 341] on img at bounding box center [117, 358] width 35 height 35
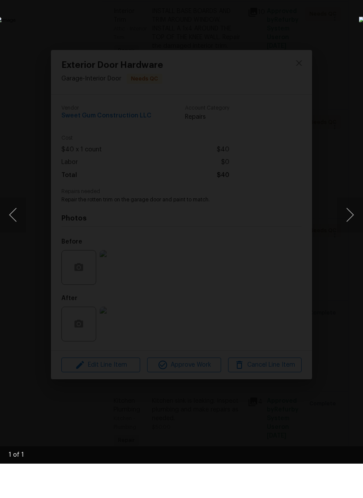
click at [350, 232] on button "Next image" at bounding box center [350, 249] width 26 height 35
click at [14, 232] on button "Previous image" at bounding box center [13, 249] width 26 height 35
click at [285, 348] on img "Lightbox" at bounding box center [140, 249] width 289 height 396
click at [281, 65] on img "Lightbox" at bounding box center [140, 249] width 289 height 396
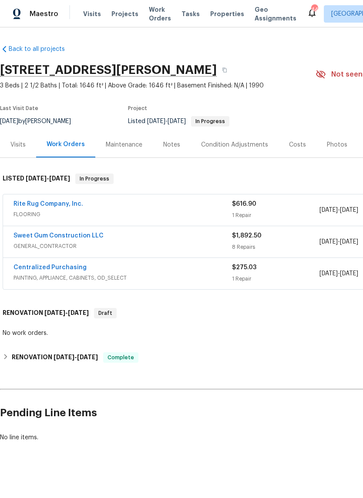
click at [24, 205] on link "Rite Rug Company, Inc." at bounding box center [48, 204] width 70 height 6
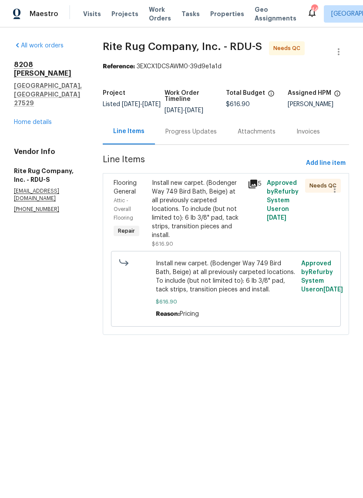
click at [217, 232] on div "Install new carpet. (Bodenger Way 749 Bird Bath, Beige) at all previously carpe…" at bounding box center [197, 209] width 91 height 61
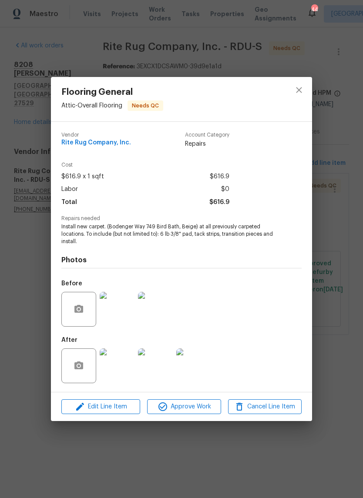
click at [125, 372] on img at bounding box center [117, 366] width 35 height 35
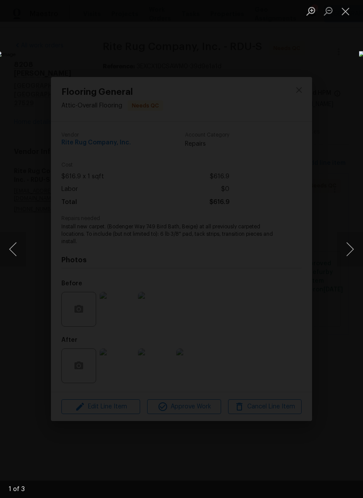
click at [352, 255] on button "Next image" at bounding box center [350, 249] width 26 height 35
click at [350, 254] on button "Next image" at bounding box center [350, 249] width 26 height 35
click at [351, 259] on button "Next image" at bounding box center [350, 249] width 26 height 35
click at [13, 260] on button "Previous image" at bounding box center [13, 249] width 26 height 35
click at [347, 259] on button "Next image" at bounding box center [350, 249] width 26 height 35
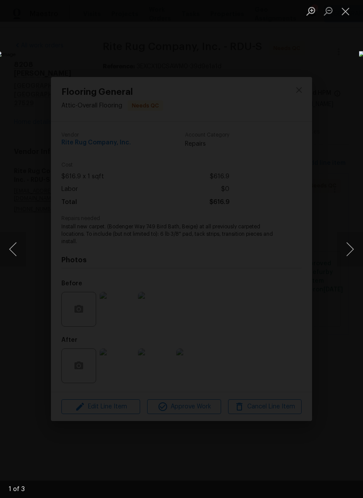
click at [16, 262] on button "Previous image" at bounding box center [13, 249] width 26 height 35
click at [341, 263] on button "Next image" at bounding box center [350, 249] width 26 height 35
click at [349, 257] on button "Next image" at bounding box center [350, 249] width 26 height 35
click at [348, 17] on button "Close lightbox" at bounding box center [345, 10] width 17 height 15
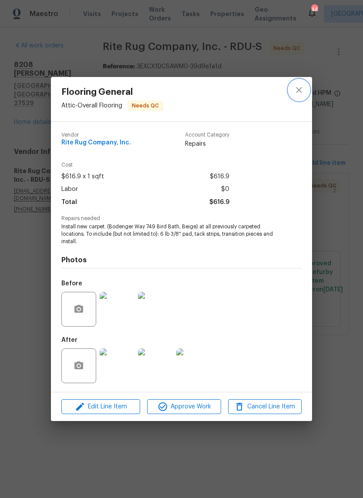
click at [302, 93] on icon "close" at bounding box center [299, 90] width 10 height 10
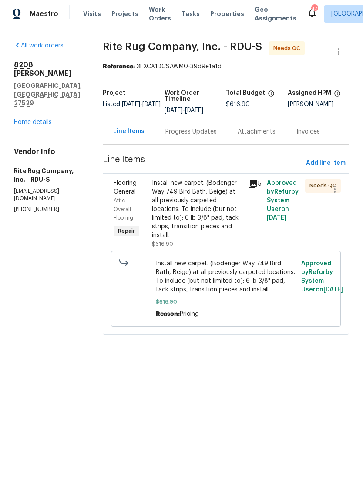
click at [34, 148] on h4 "Vendor Info" at bounding box center [48, 152] width 68 height 9
click at [34, 119] on link "Home details" at bounding box center [33, 122] width 38 height 6
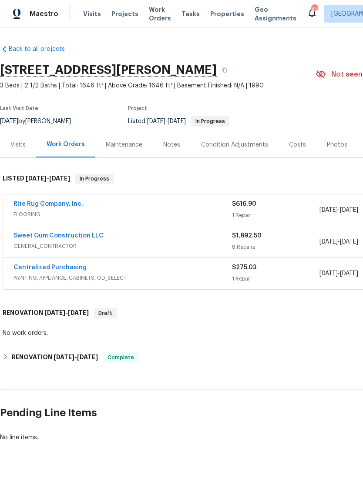
scroll to position [0, 64]
